Goal: Task Accomplishment & Management: Complete application form

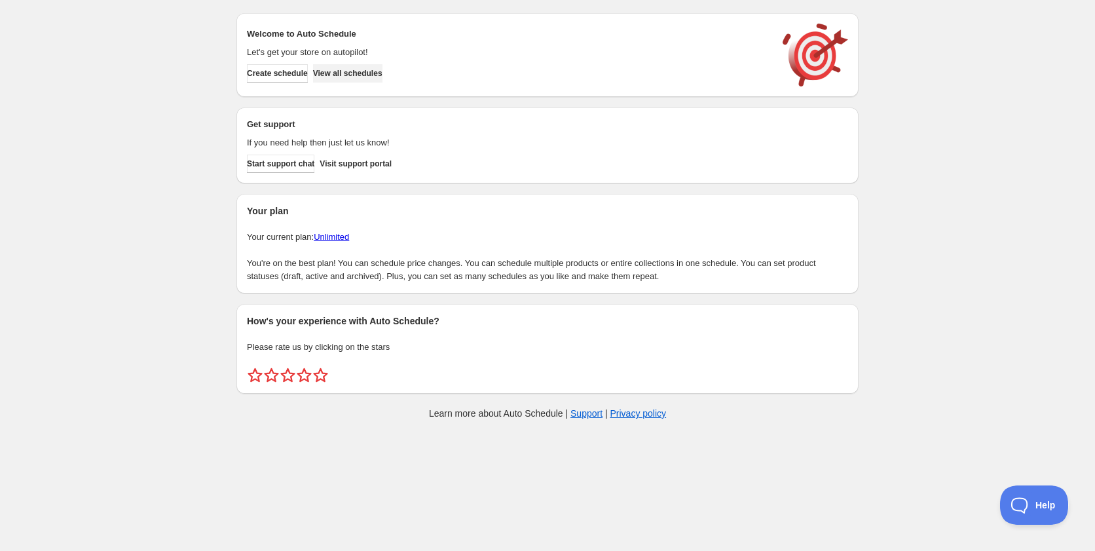
click at [365, 76] on span "View all schedules" at bounding box center [347, 73] width 69 height 10
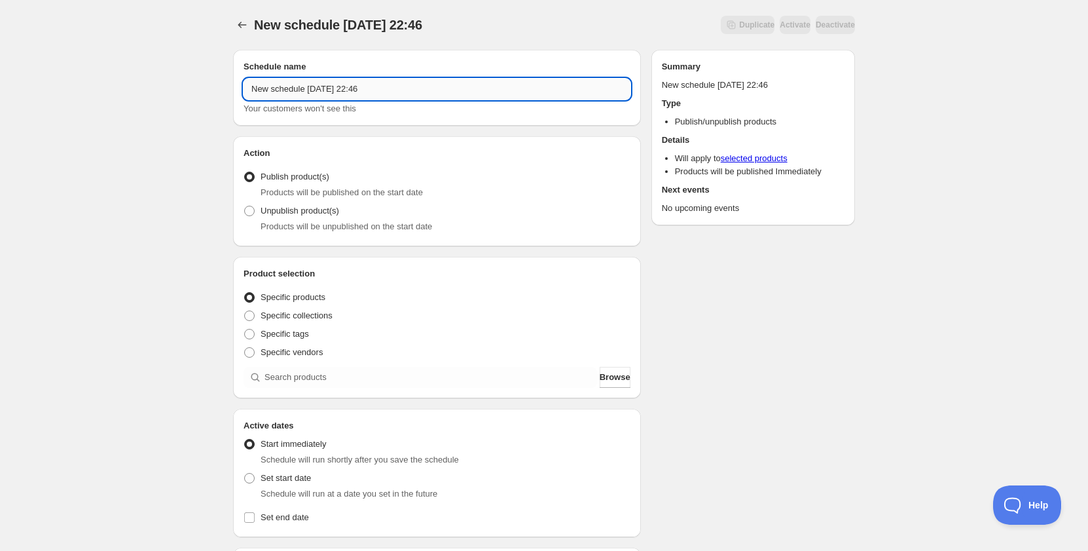
click at [348, 95] on input "New schedule Sep 11 2025 22:46" at bounding box center [437, 89] width 387 height 21
drag, startPoint x: 304, startPoint y: 91, endPoint x: 345, endPoint y: 90, distance: 40.6
click at [345, 90] on input "Schedule for C925b" at bounding box center [437, 89] width 387 height 21
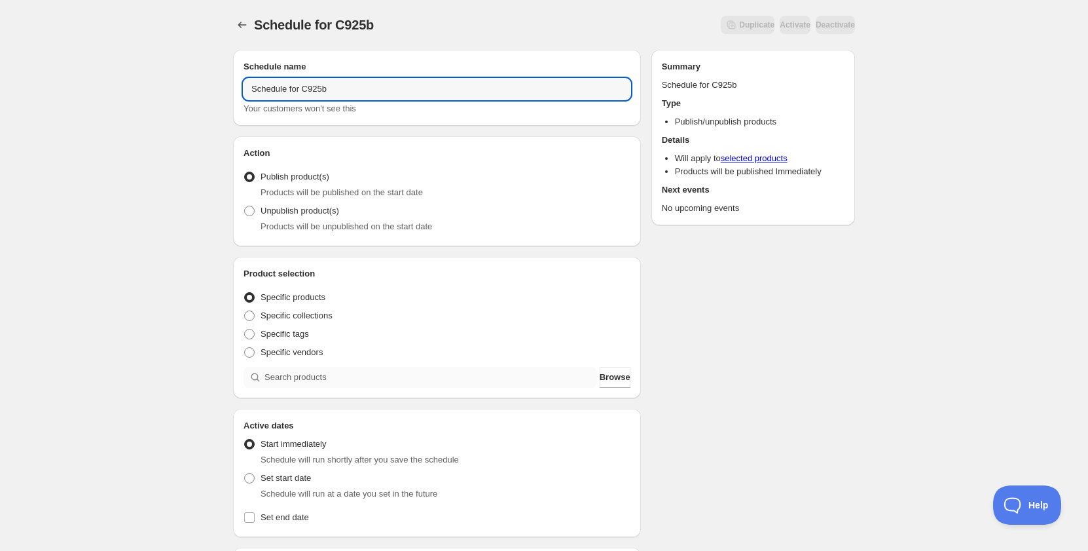
type input "Schedule for C925b"
click at [289, 380] on input "search" at bounding box center [431, 377] width 333 height 21
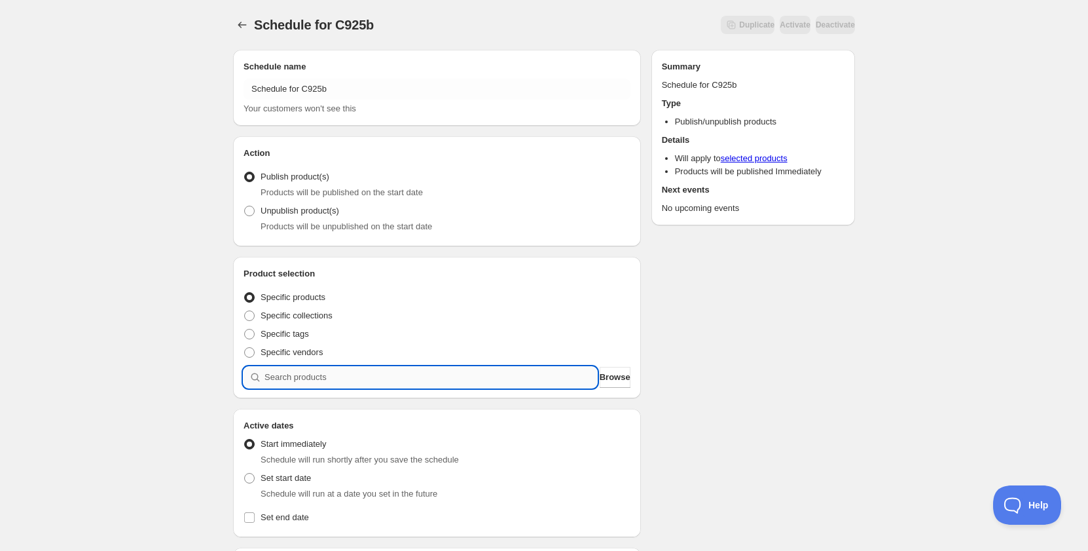
paste input "C925b"
type input "C925b"
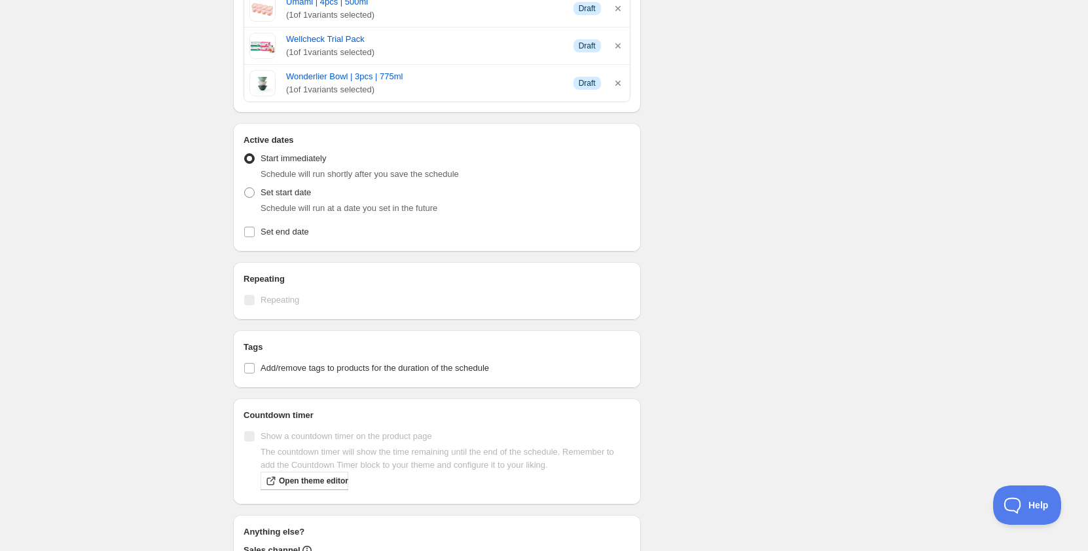
scroll to position [1113, 0]
click at [272, 191] on span "Set start date" at bounding box center [286, 192] width 50 height 10
click at [245, 187] on input "Set start date" at bounding box center [244, 187] width 1 height 1
radio input "true"
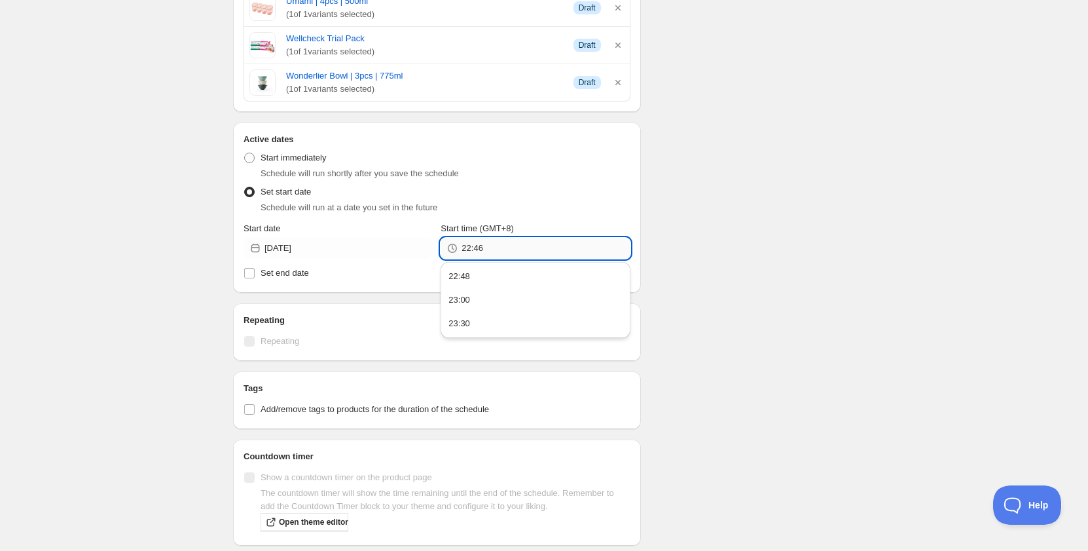
click at [472, 253] on input "22:46" at bounding box center [546, 248] width 168 height 21
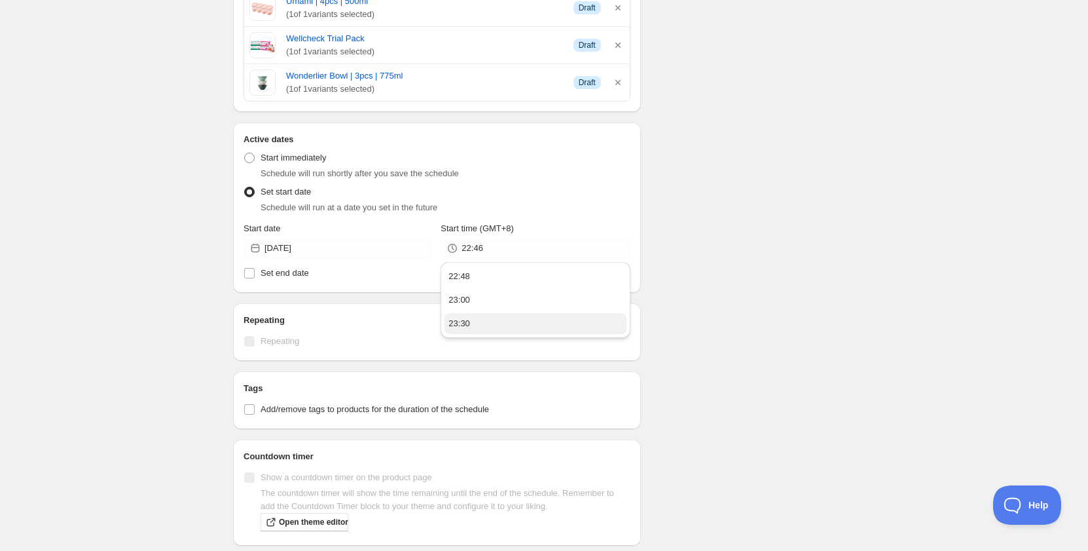
click at [488, 322] on button "23:30" at bounding box center [535, 323] width 181 height 21
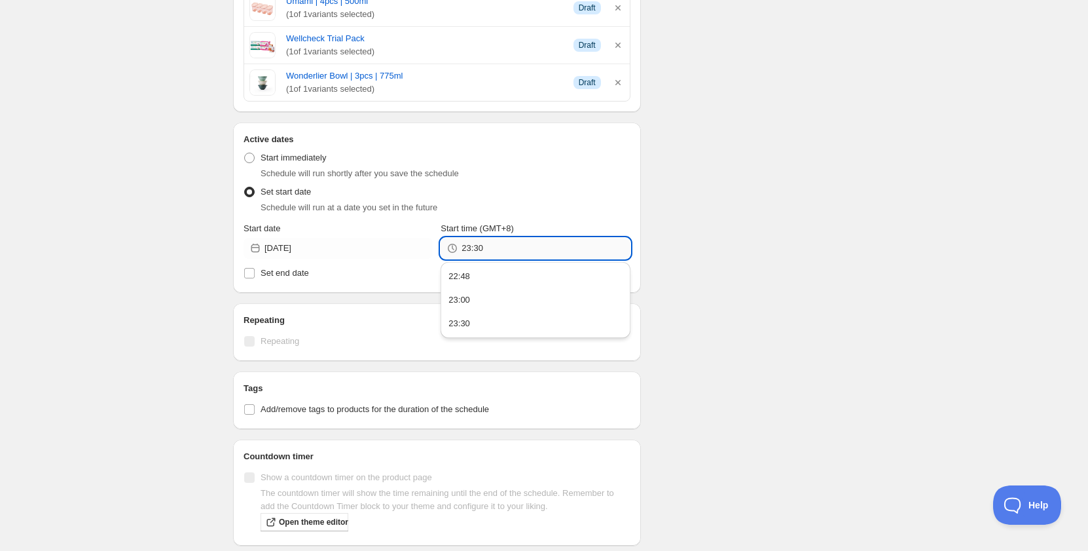
drag, startPoint x: 477, startPoint y: 251, endPoint x: 493, endPoint y: 249, distance: 16.5
click at [493, 249] on input "23:30" at bounding box center [546, 248] width 168 height 21
type input "23:55"
click at [303, 270] on span "Set end date" at bounding box center [285, 273] width 48 height 10
click at [255, 270] on input "Set end date" at bounding box center [249, 273] width 10 height 10
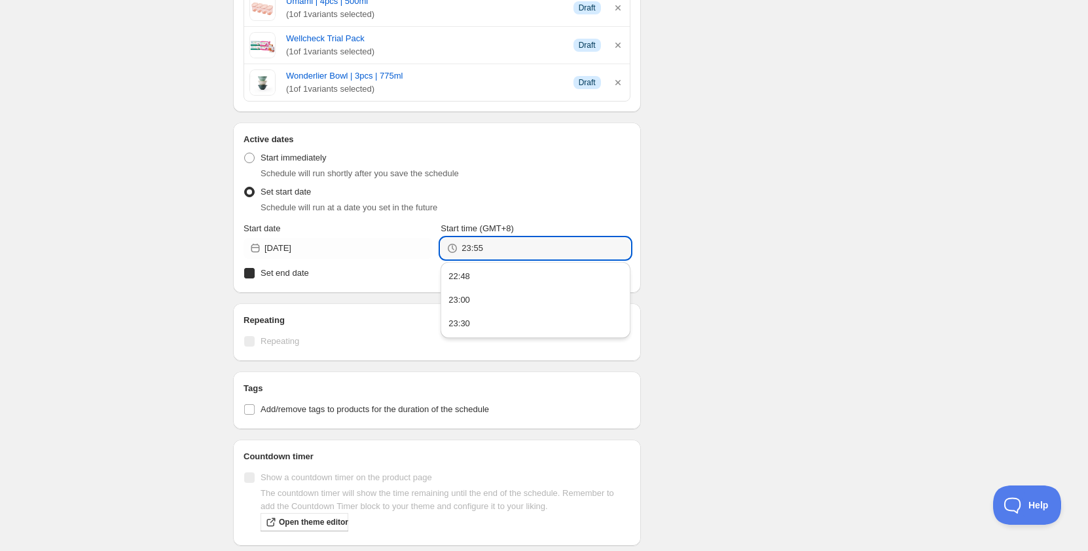
checkbox input "true"
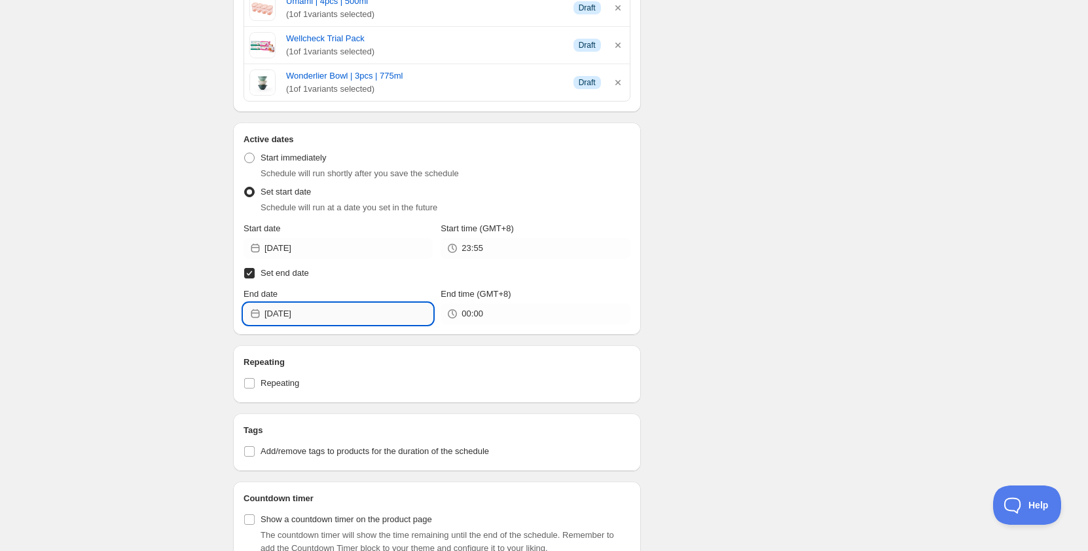
click at [278, 314] on input "2025-09-12" at bounding box center [349, 313] width 168 height 21
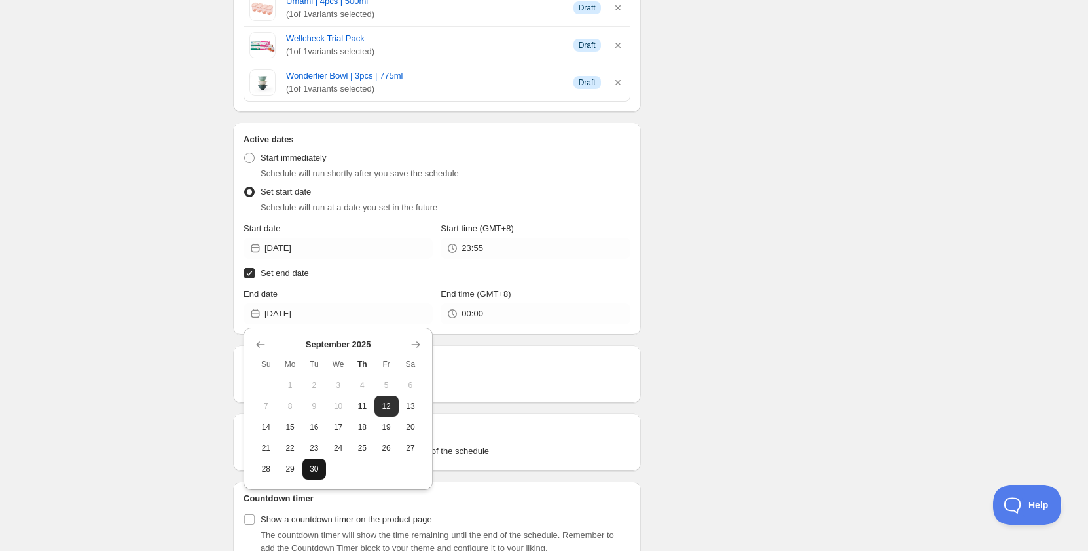
click at [312, 475] on button "30" at bounding box center [315, 468] width 24 height 21
type input "2025-09-30"
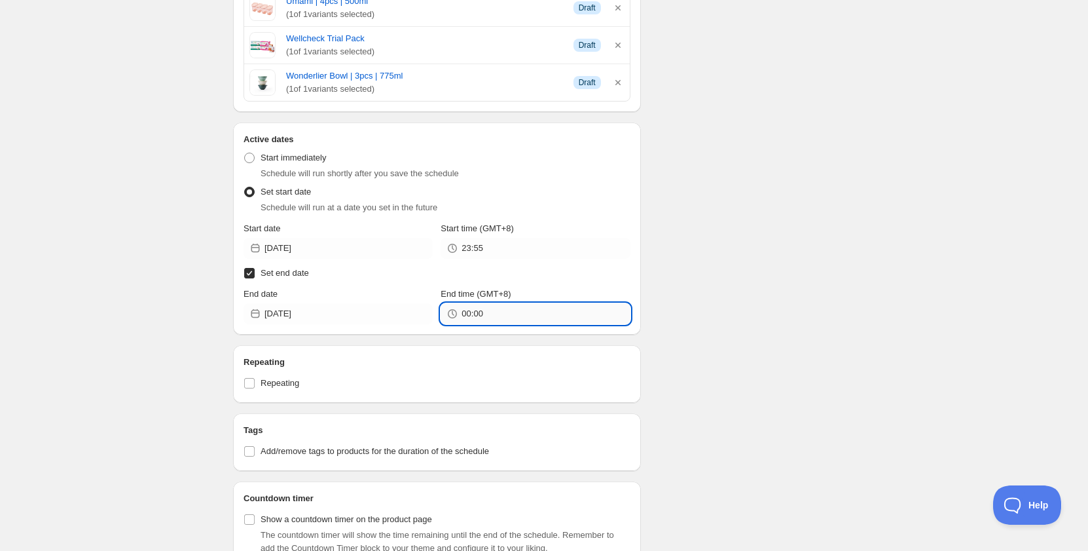
click at [472, 310] on input "00:00" at bounding box center [546, 313] width 168 height 21
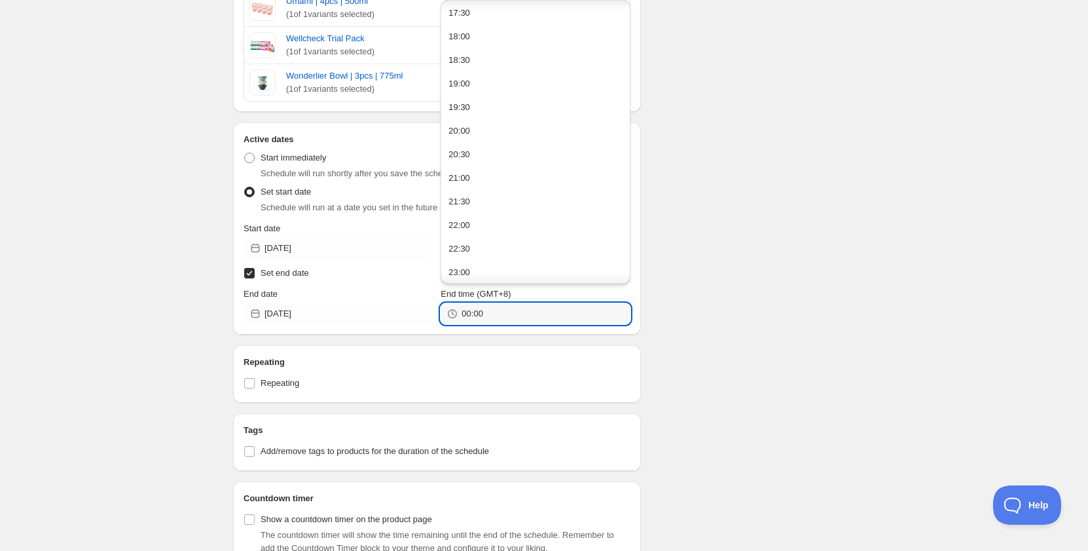
scroll to position [851, 0]
click at [492, 270] on button "23:30" at bounding box center [535, 271] width 181 height 21
type input "23:30"
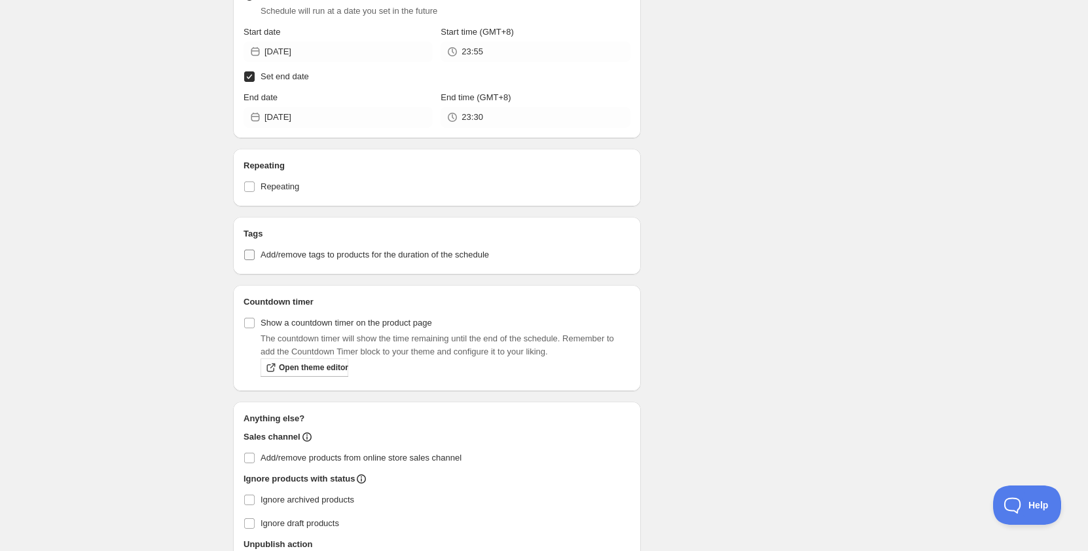
click at [281, 256] on span "Add/remove tags to products for the duration of the schedule" at bounding box center [375, 254] width 229 height 10
click at [255, 256] on input "Add/remove tags to products for the duration of the schedule" at bounding box center [249, 254] width 10 height 10
checkbox input "true"
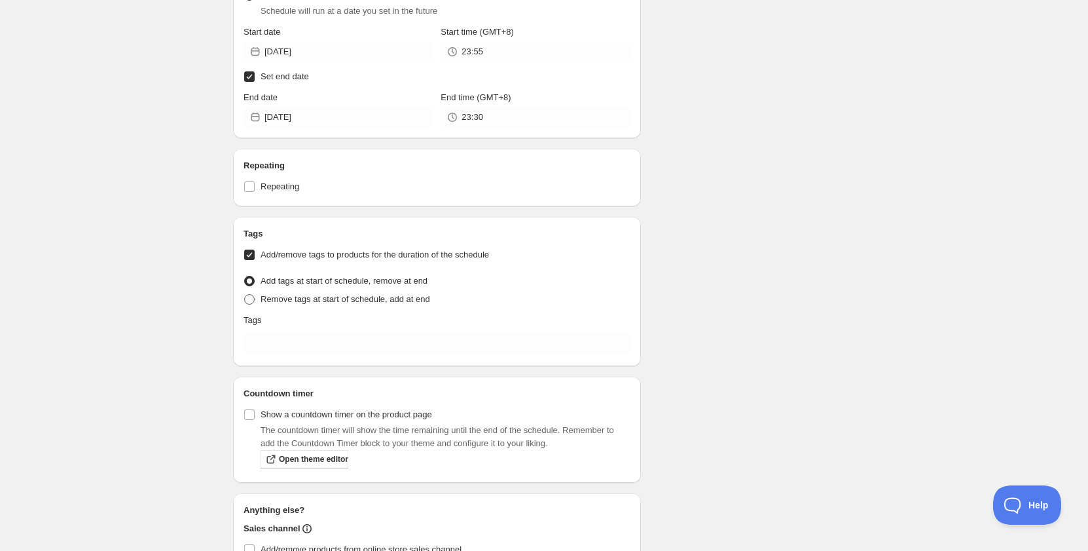
click at [298, 297] on span "Remove tags at start of schedule, add at end" at bounding box center [346, 299] width 170 height 10
click at [245, 295] on input "Remove tags at start of schedule, add at end" at bounding box center [244, 294] width 1 height 1
radio input "true"
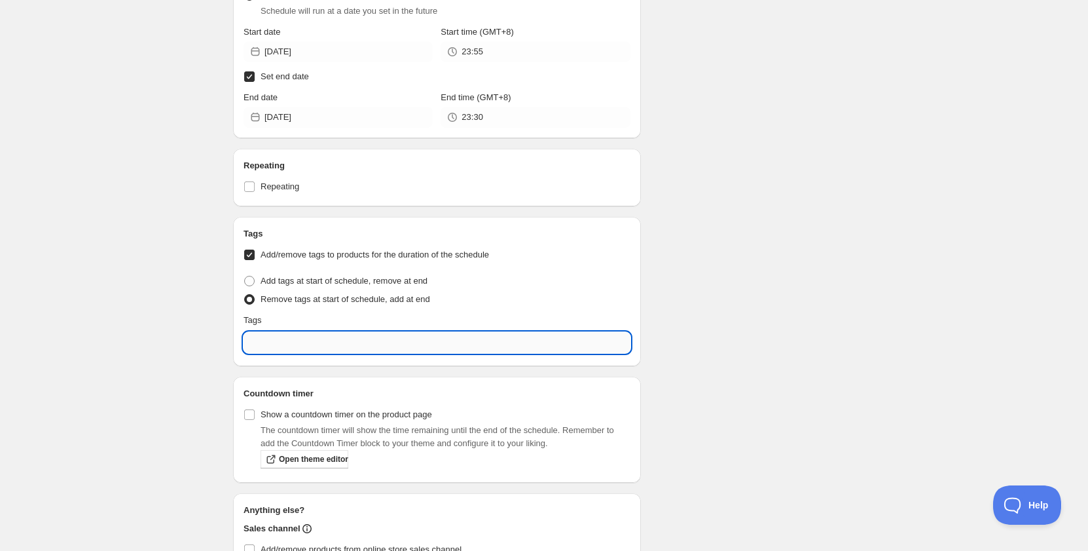
click at [322, 344] on input "text" at bounding box center [437, 342] width 387 height 21
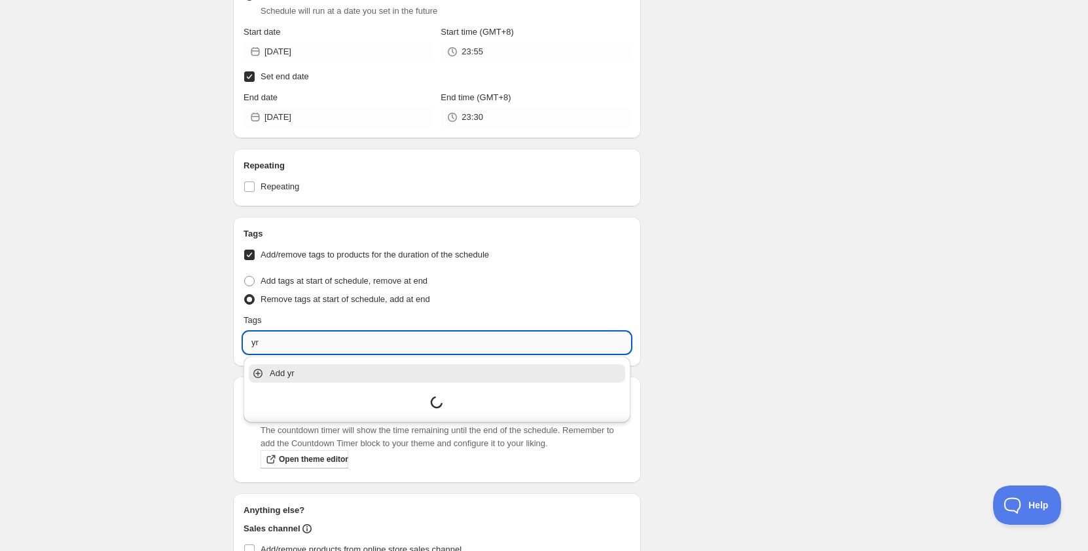
type input "y"
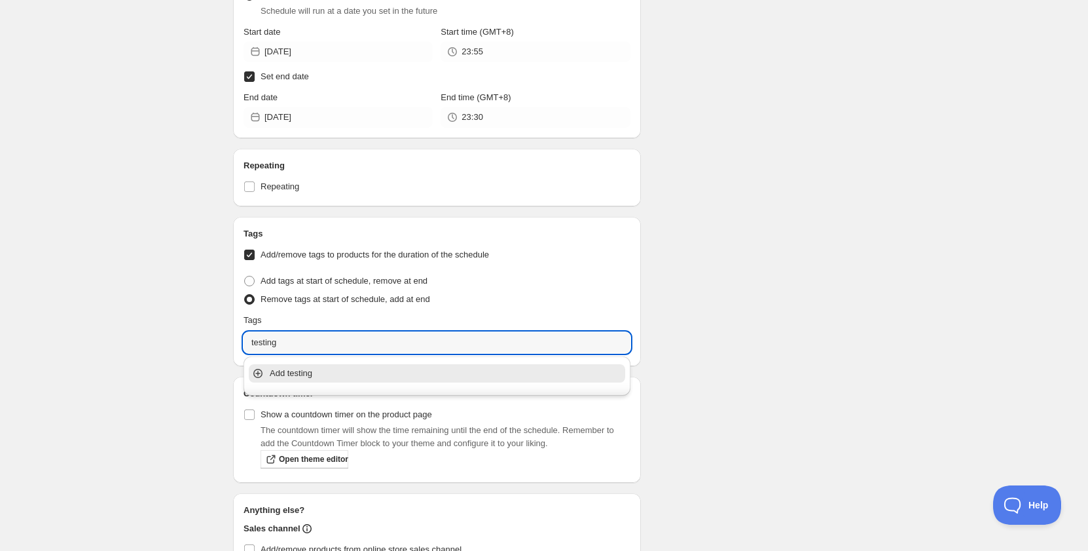
click at [318, 380] on div "Add testing" at bounding box center [437, 373] width 382 height 26
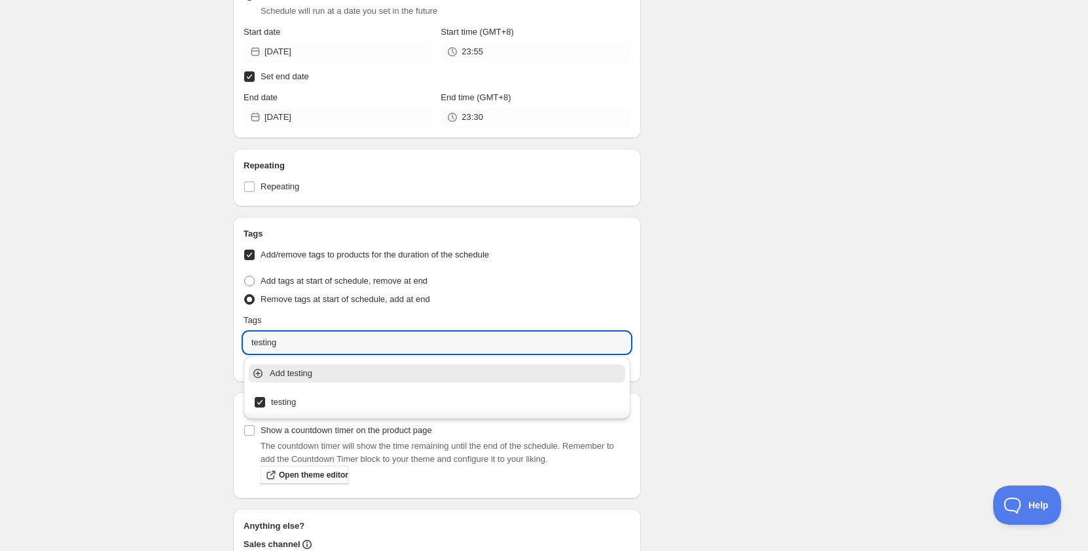
type input "testing"
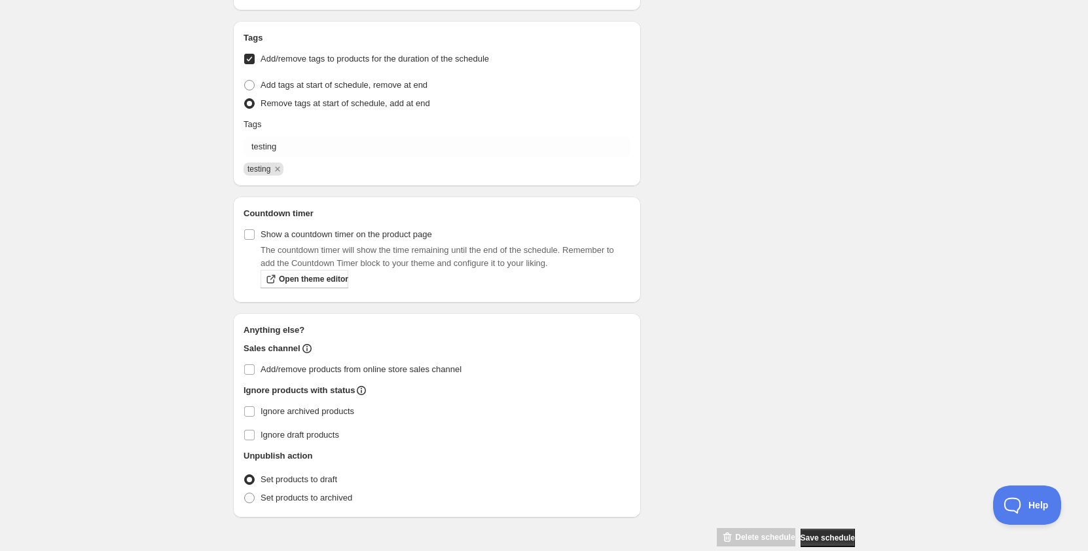
scroll to position [1506, 0]
click at [288, 369] on span "Add/remove products from online store sales channel" at bounding box center [361, 368] width 201 height 10
click at [255, 369] on input "Add/remove products from online store sales channel" at bounding box center [249, 368] width 10 height 10
checkbox input "true"
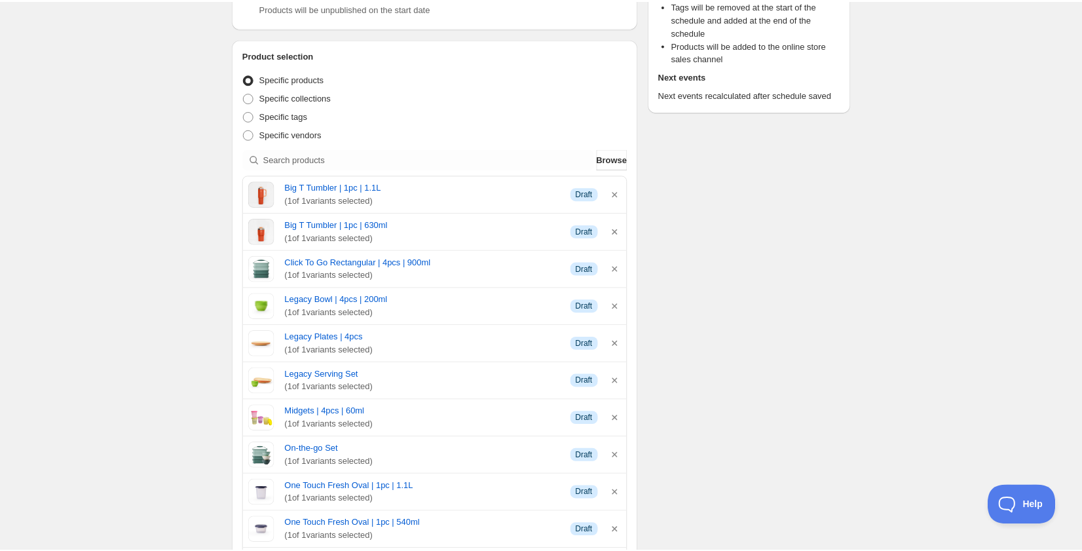
scroll to position [0, 0]
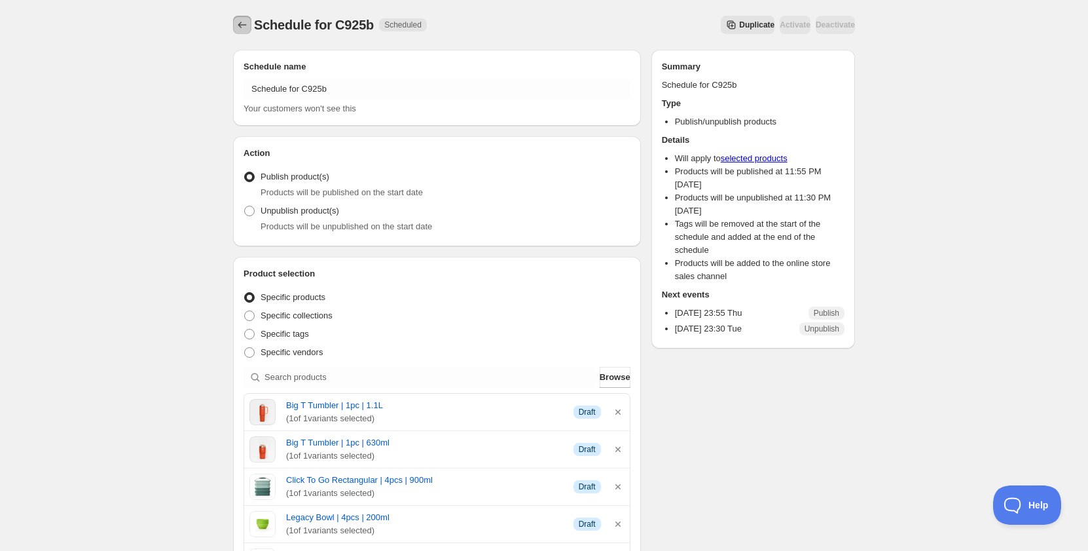
click at [241, 28] on icon "Schedules" at bounding box center [242, 25] width 9 height 7
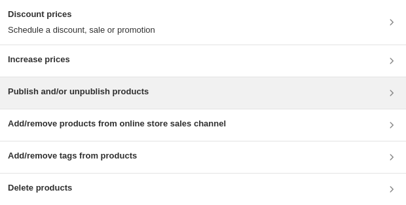
click at [73, 101] on div "Publish and/or unpublish products" at bounding box center [203, 92] width 406 height 31
